Goal: Ask a question: Seek information or help from site administrators or community

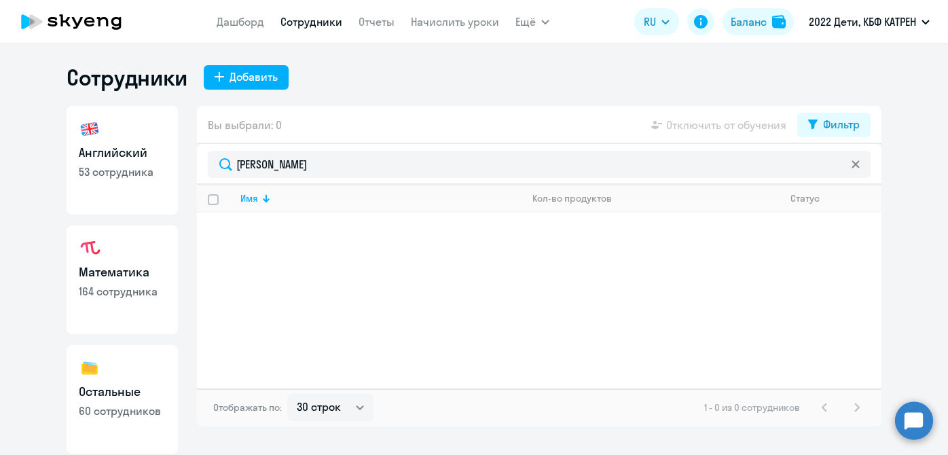
select select "30"
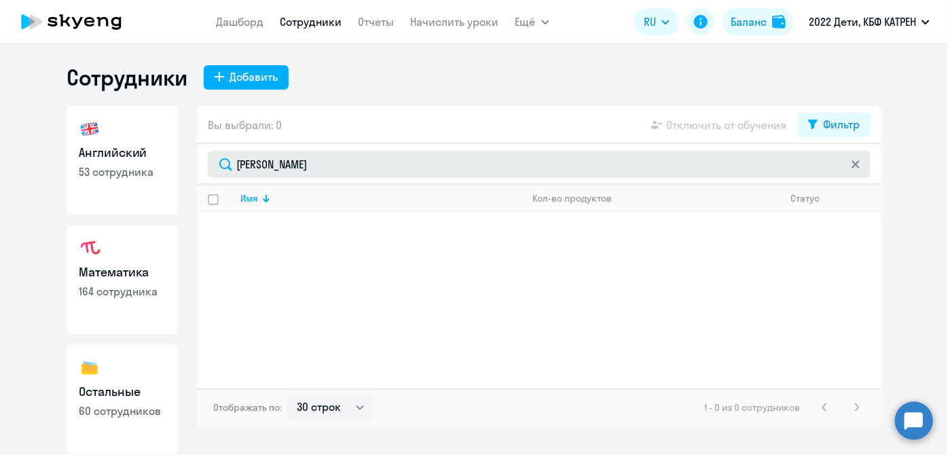
scroll to position [118, 0]
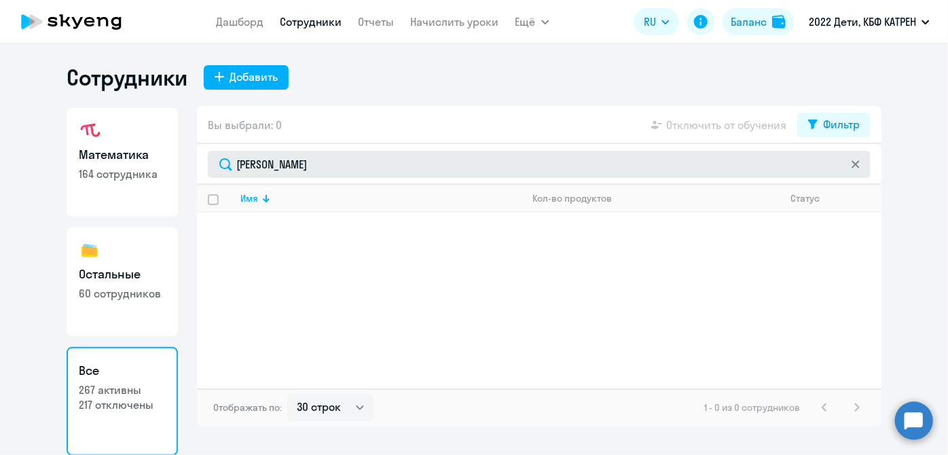
drag, startPoint x: 0, startPoint y: 0, endPoint x: 209, endPoint y: 163, distance: 264.7
click at [209, 163] on input "[PERSON_NAME]" at bounding box center [539, 164] width 663 height 27
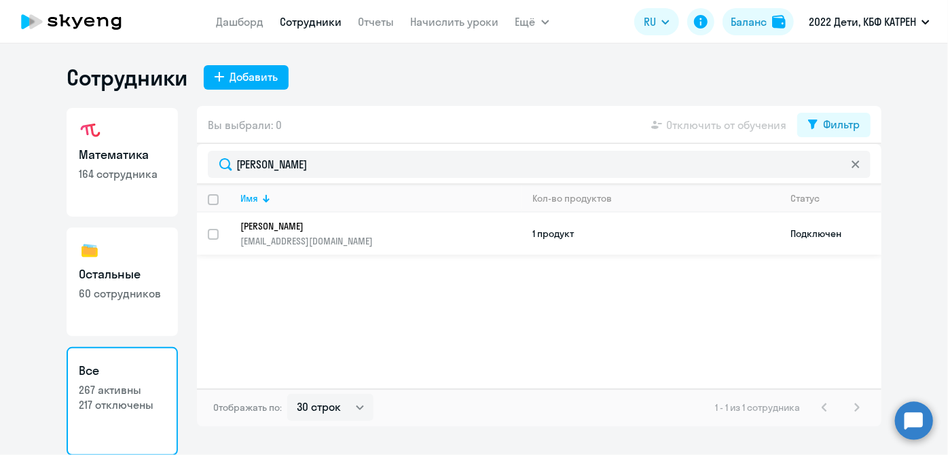
type input "[PERSON_NAME]"
click at [383, 228] on p "[PERSON_NAME]" at bounding box center [371, 226] width 262 height 12
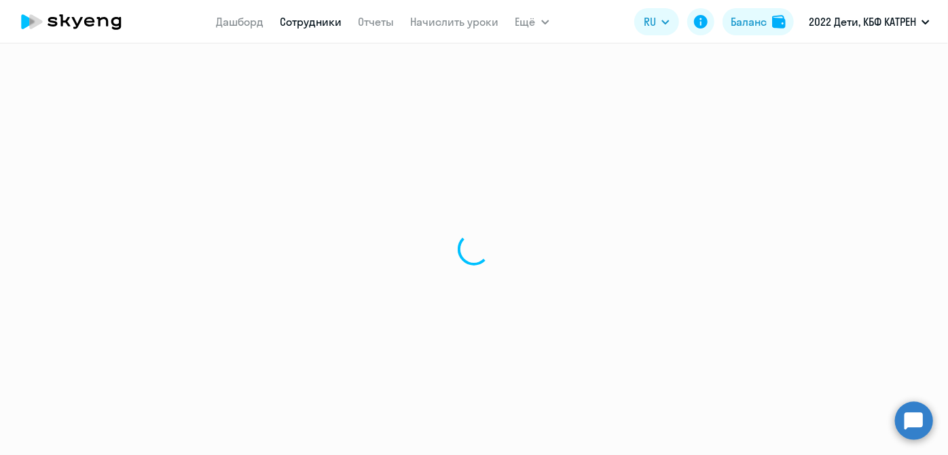
select select "math"
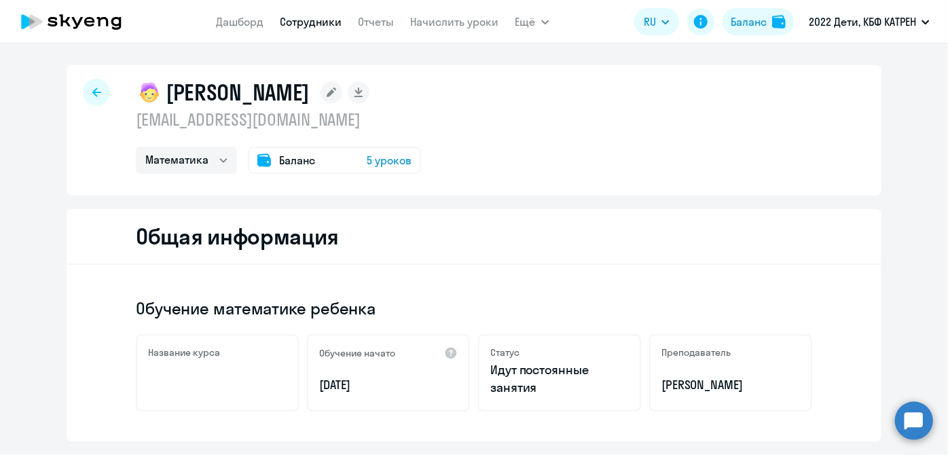
click at [918, 427] on circle at bounding box center [914, 420] width 38 height 38
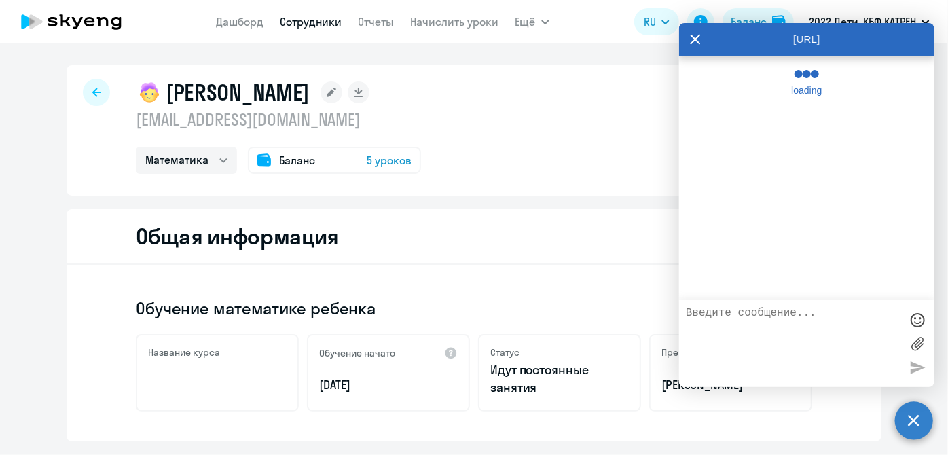
click at [777, 319] on textarea at bounding box center [793, 343] width 215 height 73
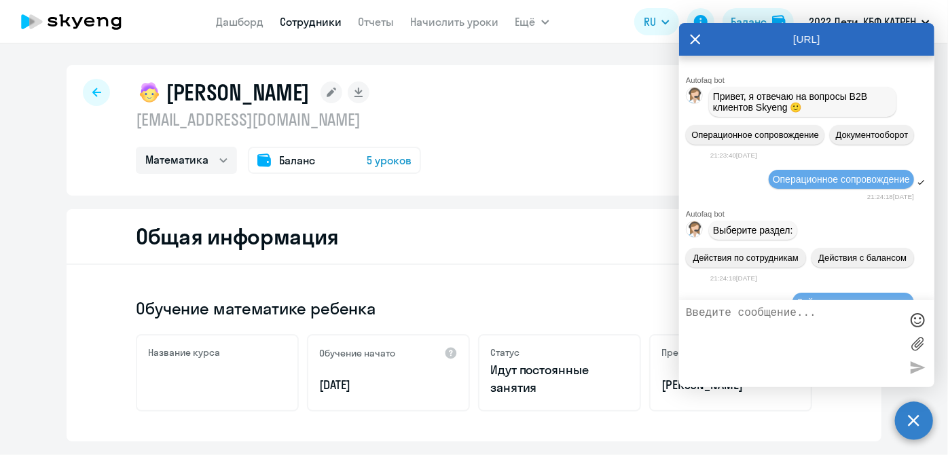
scroll to position [173361, 0]
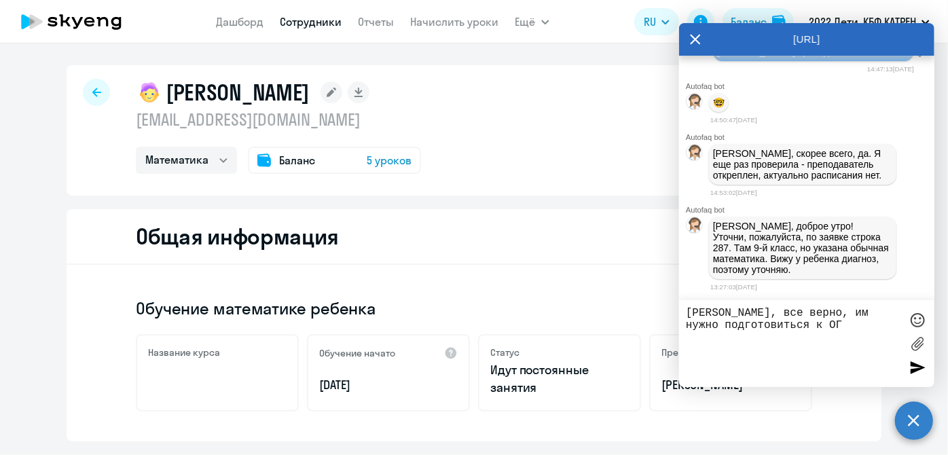
type textarea "[PERSON_NAME], все верно, им нужно подготовиться к ОГЭ"
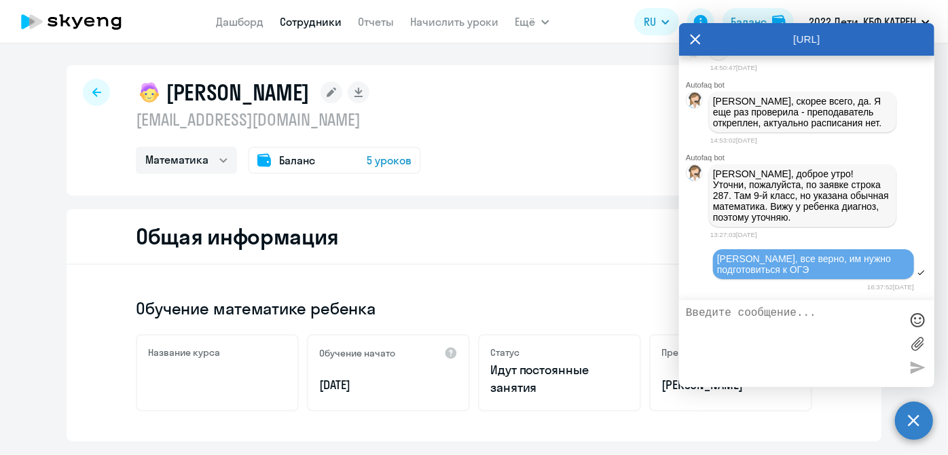
scroll to position [173413, 0]
type textarea "привет))"
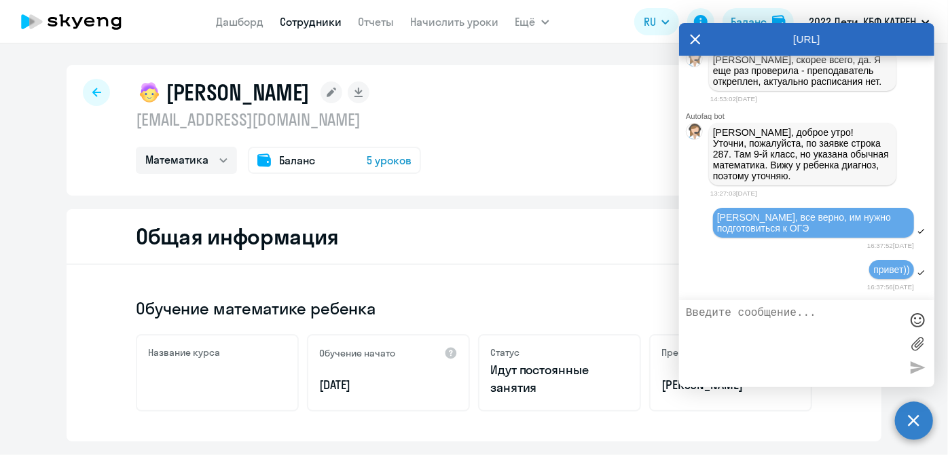
scroll to position [173454, 0]
paste textarea "37462675 [PERSON_NAME]"
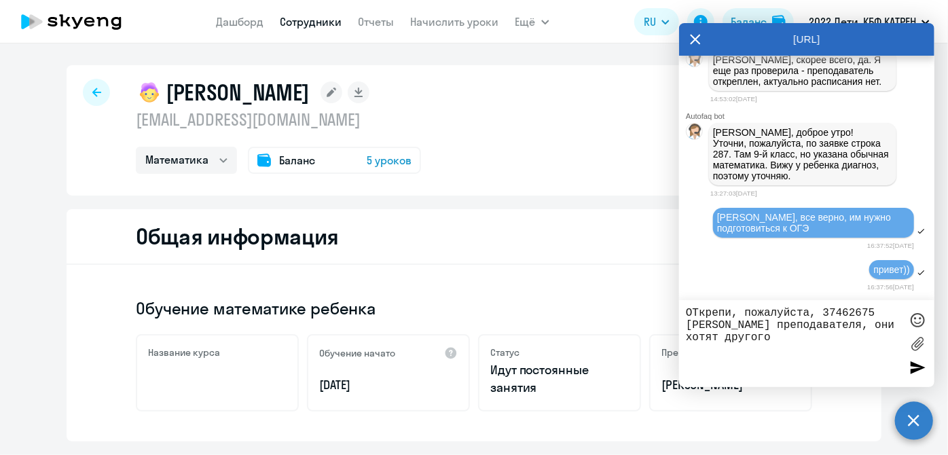
type textarea "ОТкрепи, пожалуйста, 37462675 [PERSON_NAME] преподавателя, они хотят другого [P…"
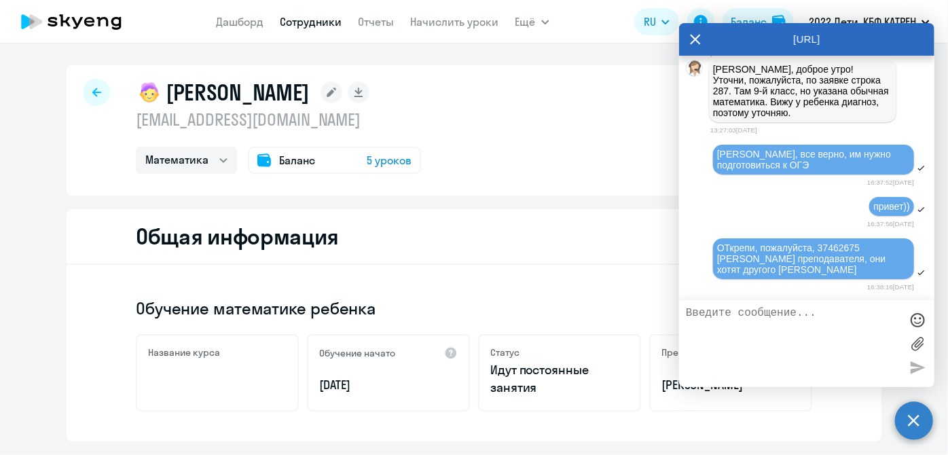
scroll to position [173518, 0]
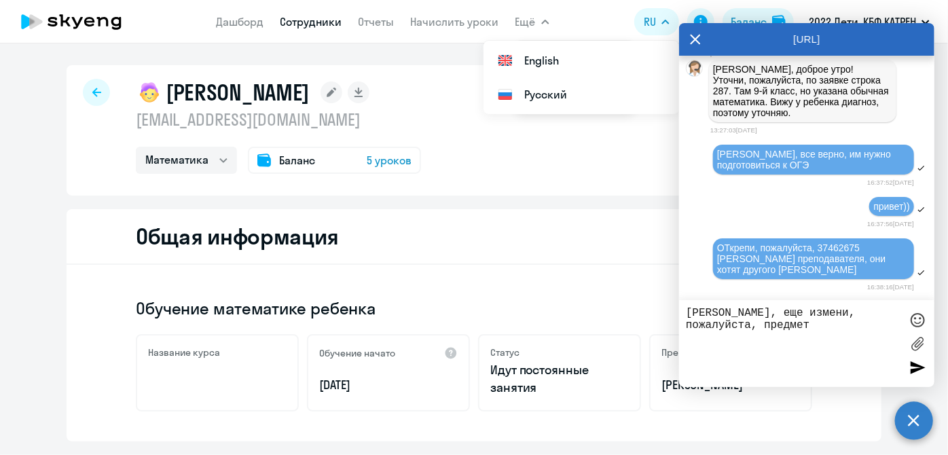
paste textarea "42317280 [PERSON_NAME]"
type textarea "[PERSON_NAME], еще измени, пожалуйста, предмет 42317280 [PERSON_NAME] на [DEMOG…"
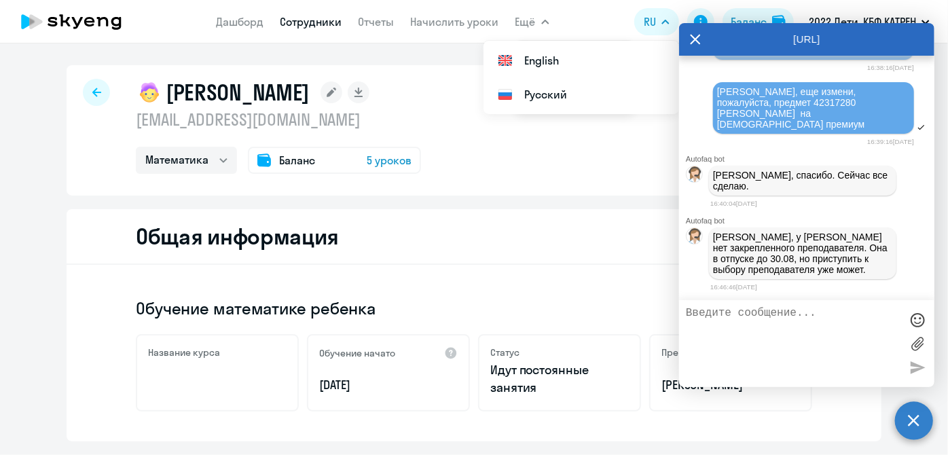
scroll to position [173717, 0]
click at [742, 330] on textarea at bounding box center [793, 343] width 215 height 73
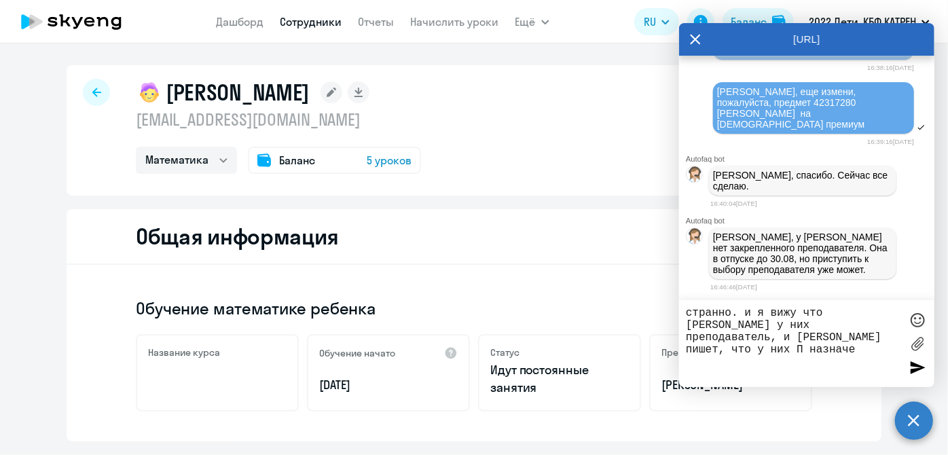
type textarea "странно. и я вижу что [PERSON_NAME] у них преподаватель, и [PERSON_NAME] пишет,…"
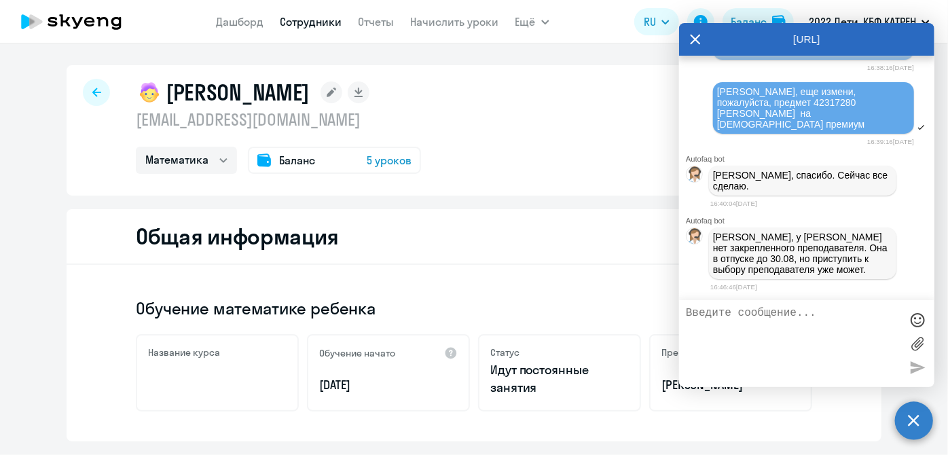
type textarea "[PERSON_NAME]"
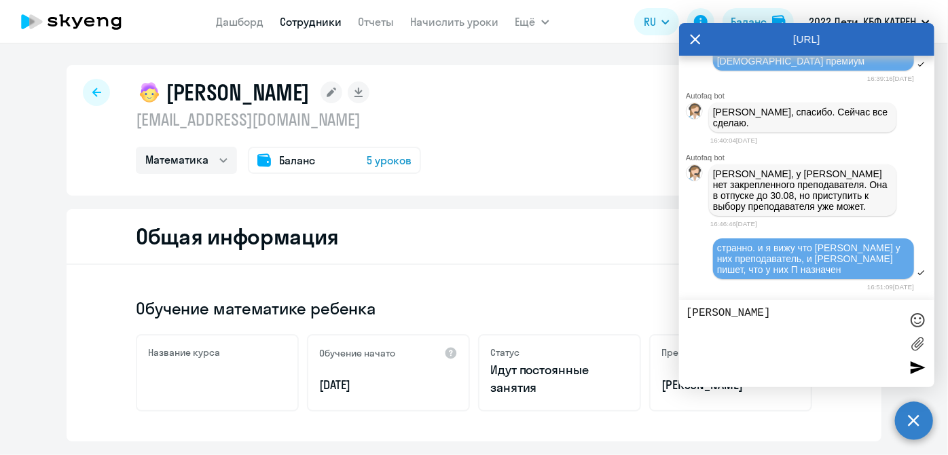
scroll to position [173780, 0]
type textarea "Т"
type textarea "сейчас будем разбираться..."
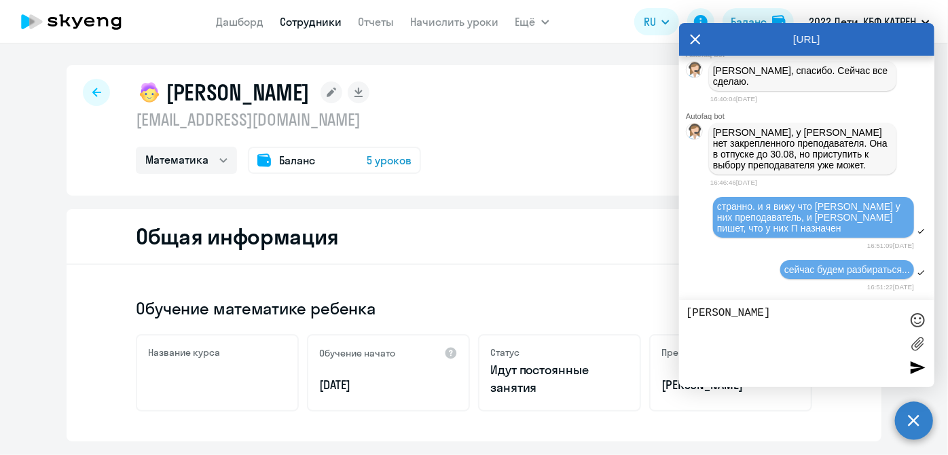
scroll to position [173820, 0]
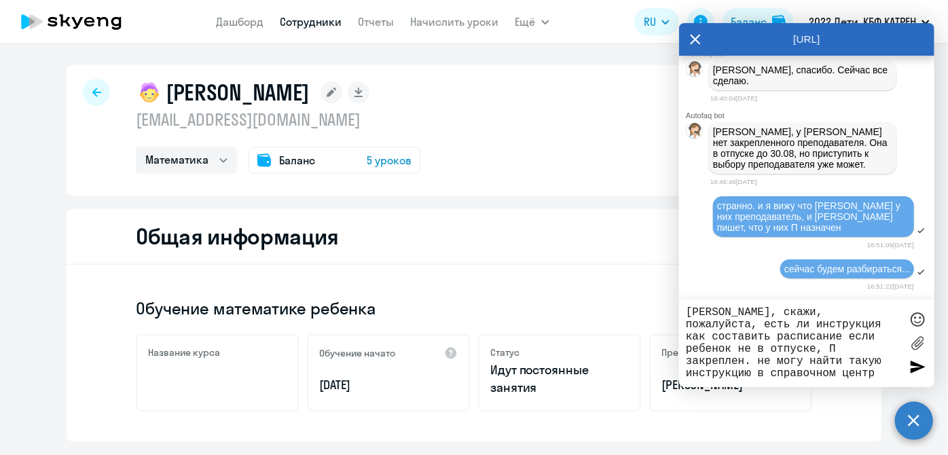
type textarea "[PERSON_NAME], скажи, пожалуйста, есть ли инструкция как составить расписание е…"
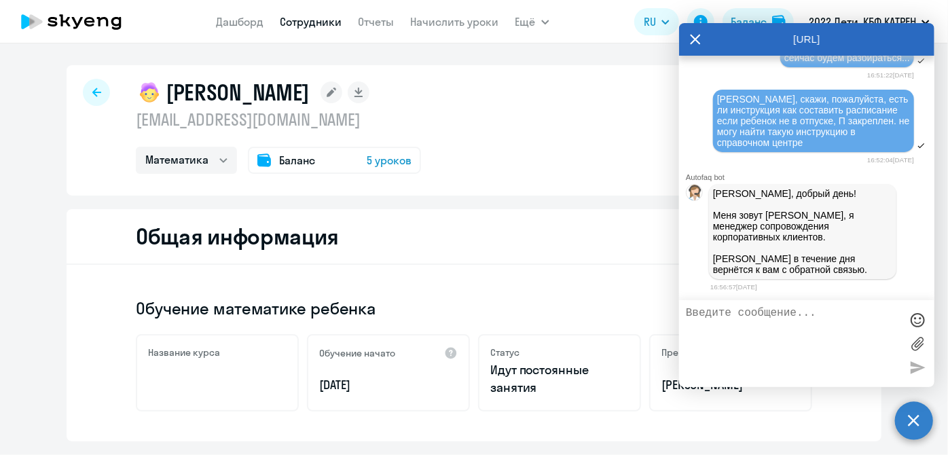
scroll to position [174034, 0]
click at [227, 24] on link "Дашборд" at bounding box center [241, 22] width 48 height 14
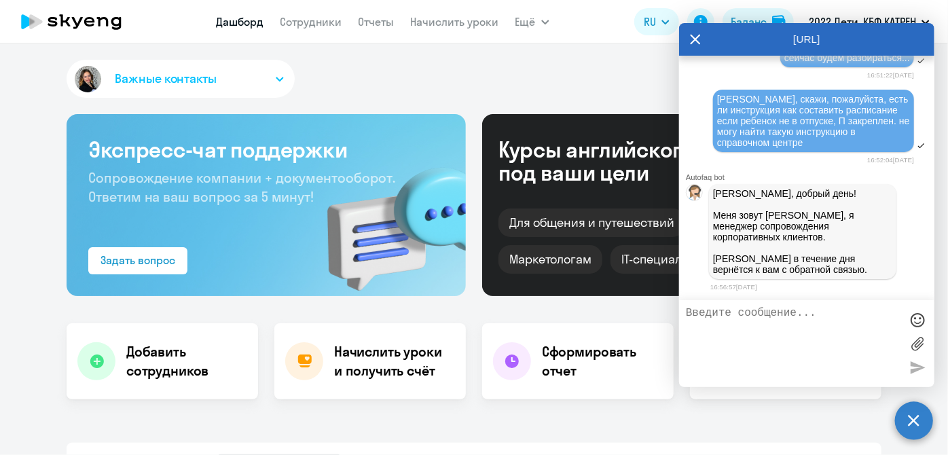
click at [903, 421] on circle at bounding box center [914, 420] width 38 height 38
select select "30"
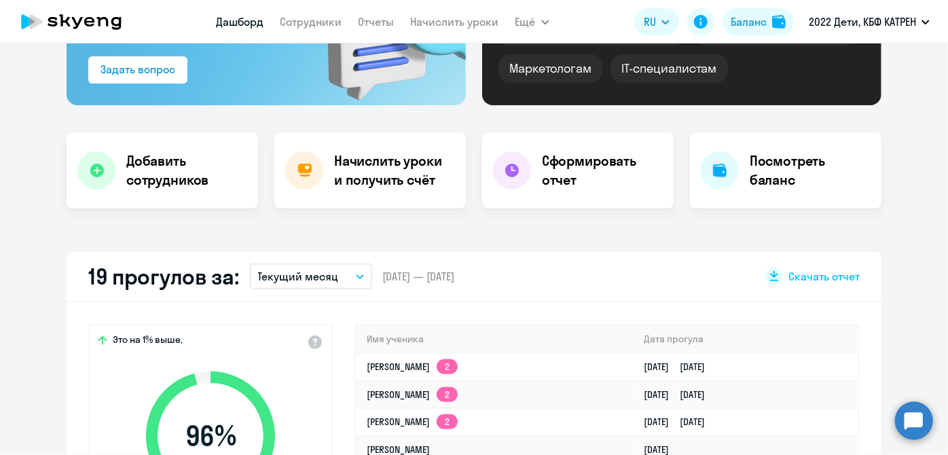
scroll to position [185, 0]
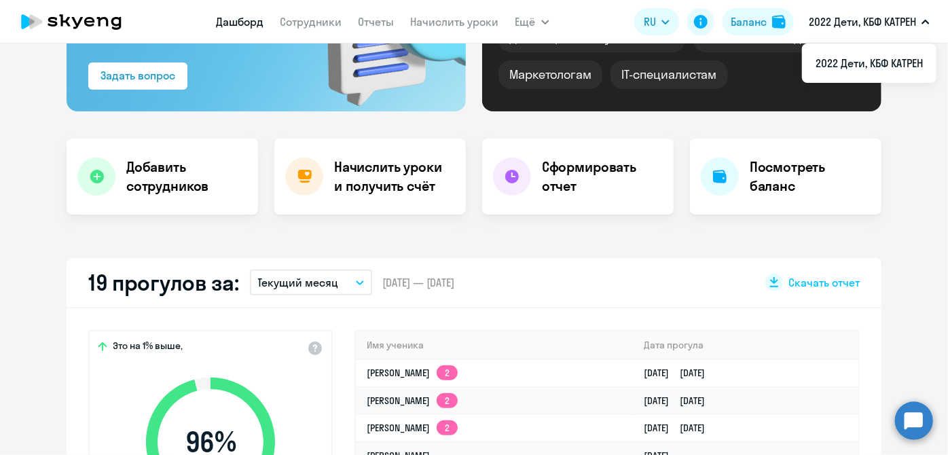
click at [914, 422] on circle at bounding box center [914, 420] width 38 height 38
click at [913, 423] on circle at bounding box center [914, 420] width 38 height 38
click at [923, 426] on circle at bounding box center [914, 420] width 38 height 38
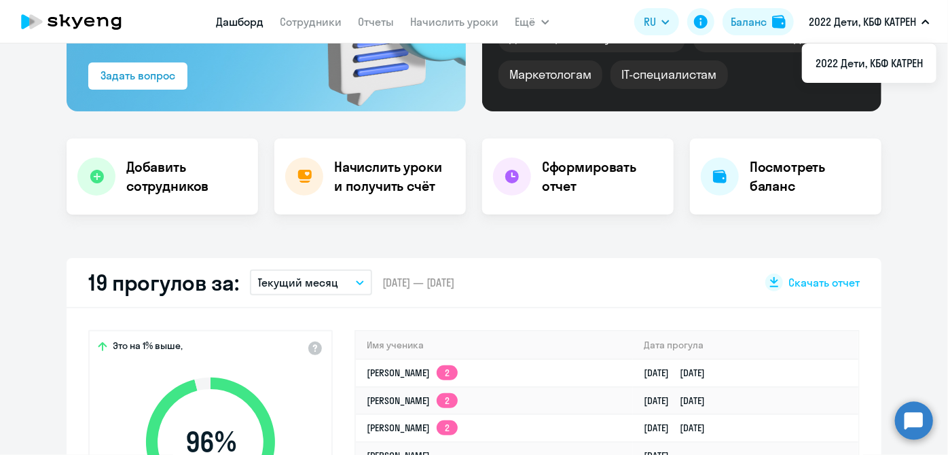
click at [923, 426] on circle at bounding box center [914, 420] width 38 height 38
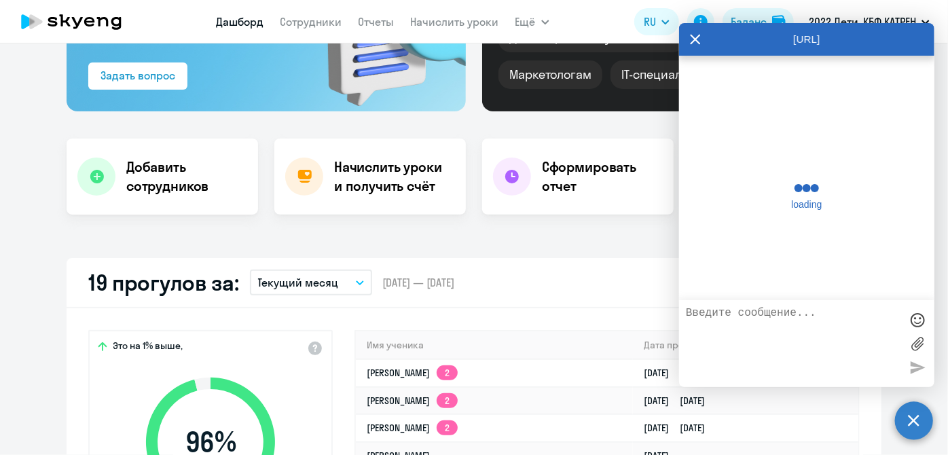
scroll to position [432, 0]
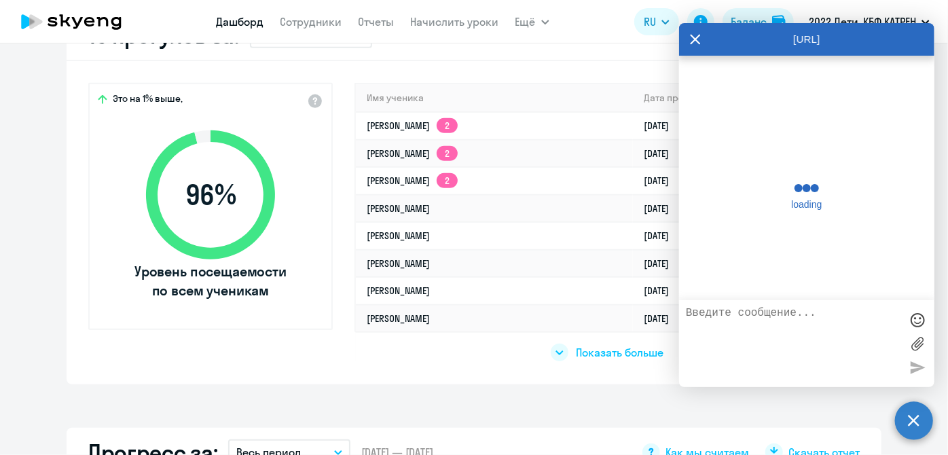
click at [844, 333] on textarea at bounding box center [793, 343] width 215 height 73
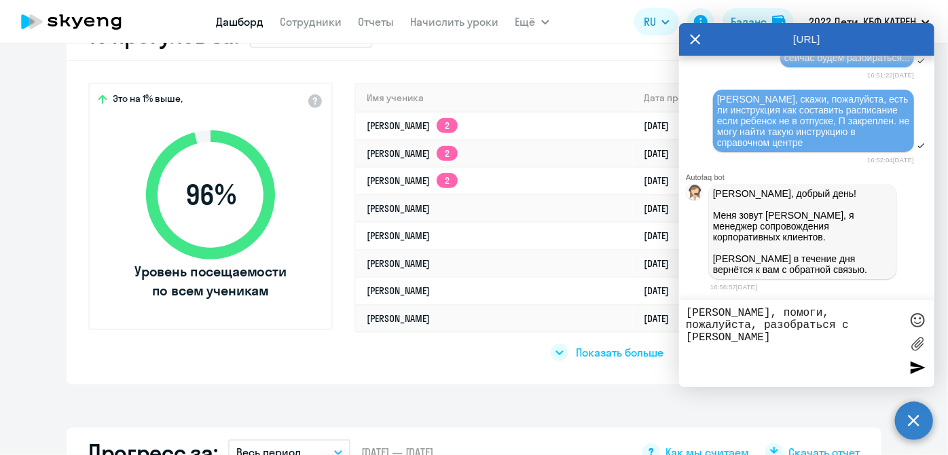
scroll to position [173657, 0]
drag, startPoint x: 820, startPoint y: 107, endPoint x: 799, endPoint y: 118, distance: 24.3
copy span "37462675 [PERSON_NAME]"
drag, startPoint x: 812, startPoint y: 321, endPoint x: 777, endPoint y: 321, distance: 34.6
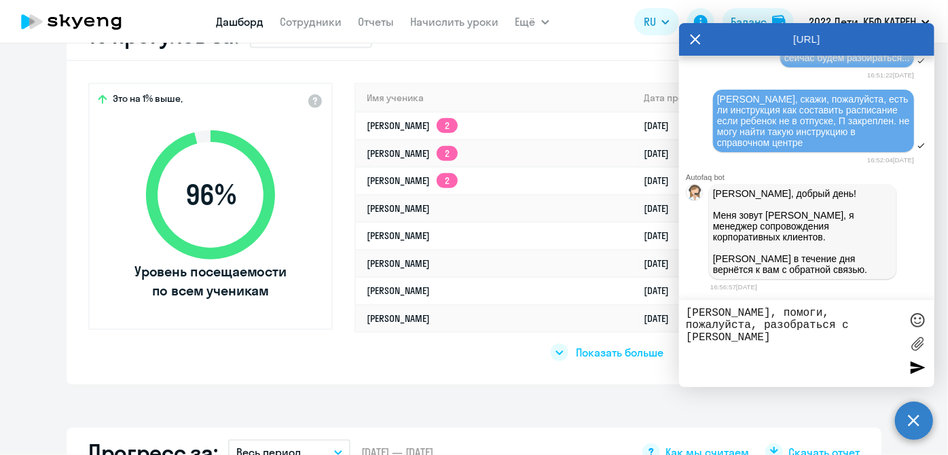
click at [777, 321] on textarea "[PERSON_NAME], помоги, пожалуйста, разобраться с [PERSON_NAME]" at bounding box center [793, 343] width 215 height 73
paste textarea "37462675 [PERSON_NAME]"
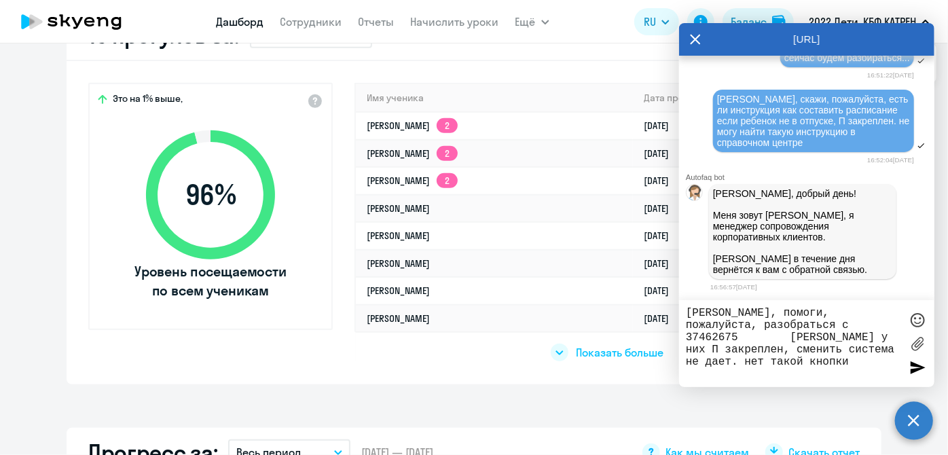
type textarea "[PERSON_NAME], помоги, пожалуйста, разобраться с 37462675 [PERSON_NAME] у них П…"
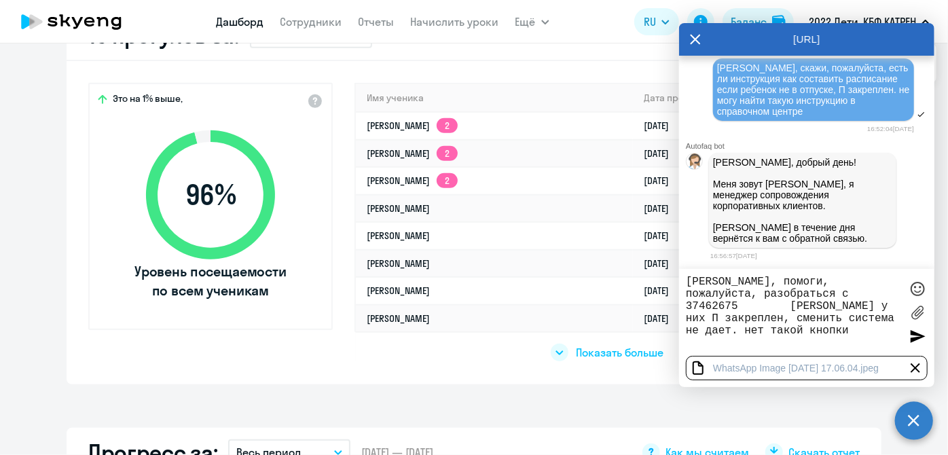
click at [911, 337] on div at bounding box center [917, 336] width 20 height 20
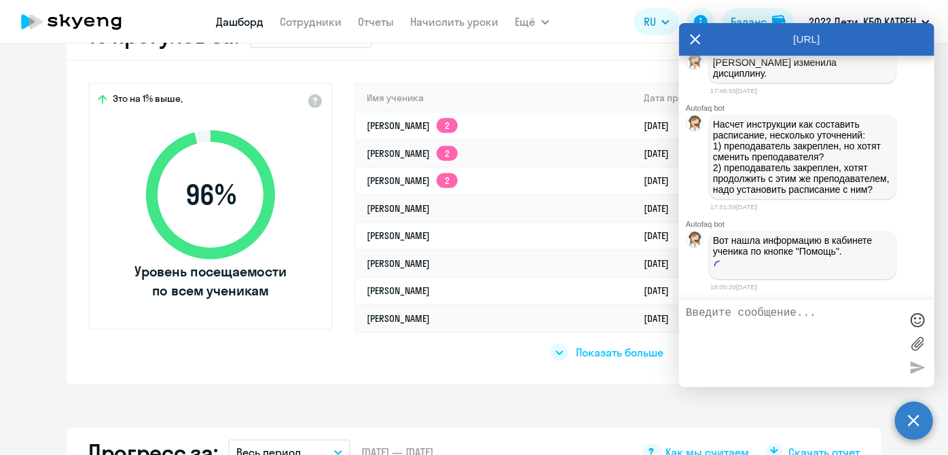
scroll to position [174639, 0]
